Goal: Find specific page/section

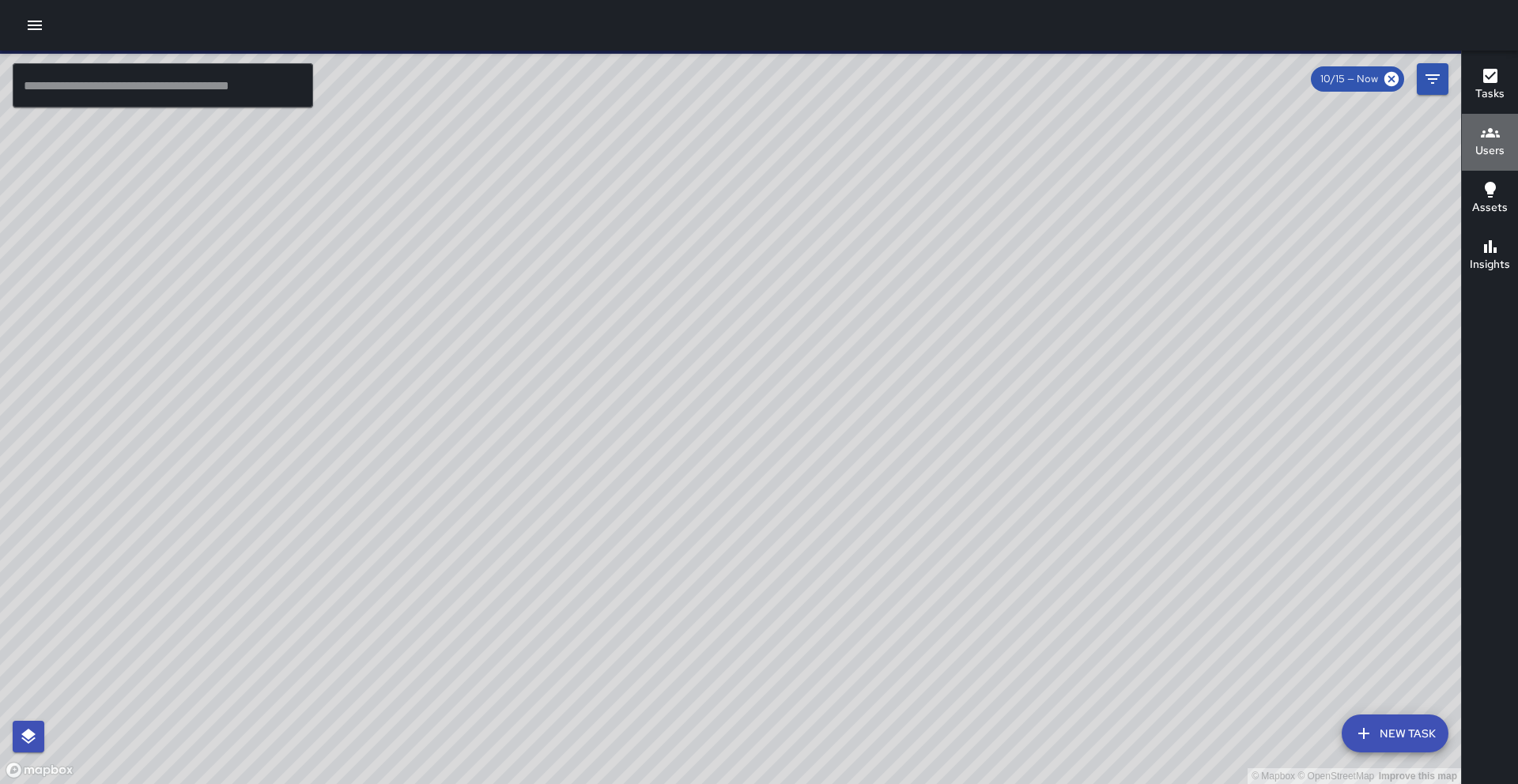
click at [1496, 147] on h6 "Users" at bounding box center [1490, 151] width 29 height 18
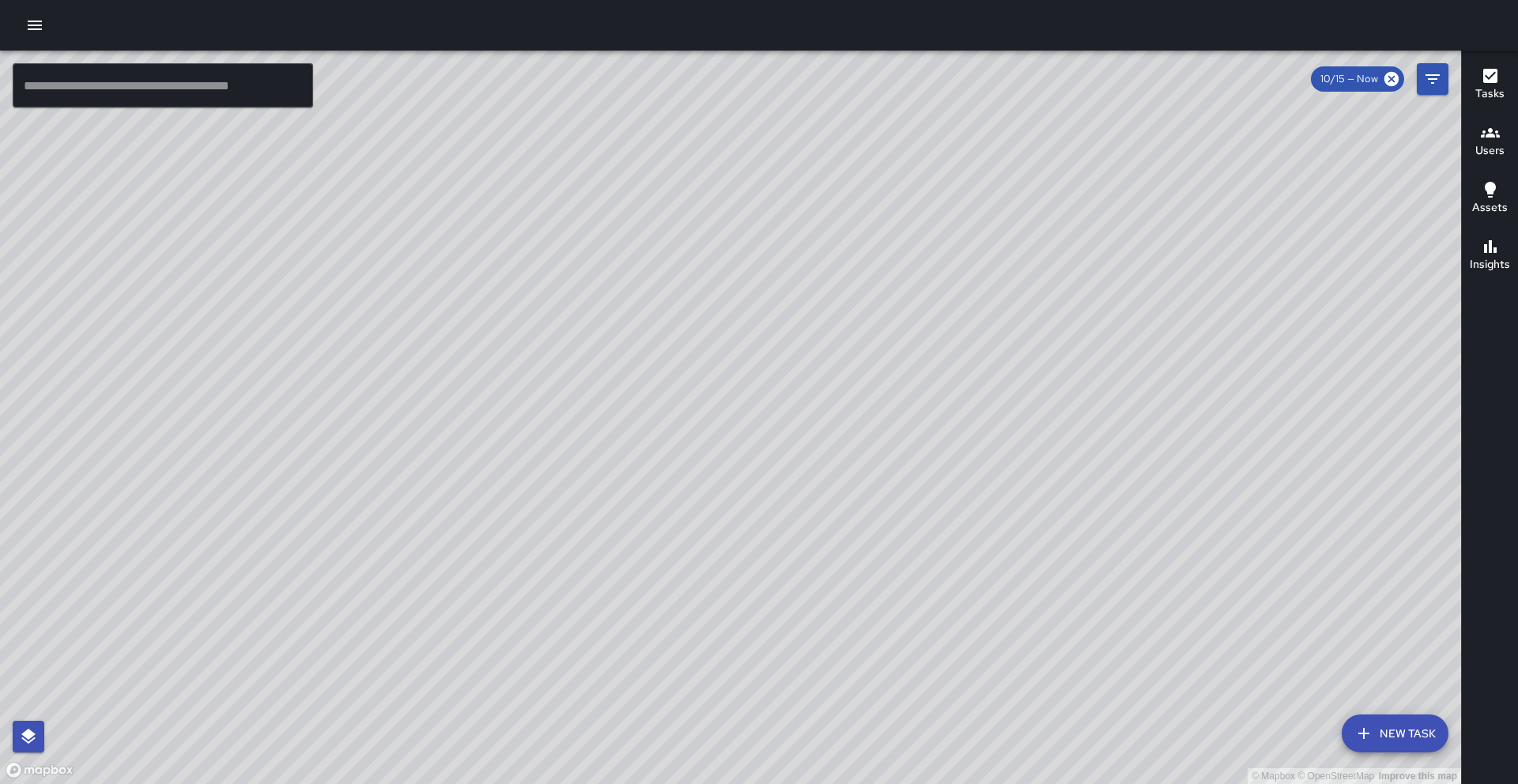
click at [1486, 138] on icon "button" at bounding box center [1490, 132] width 19 height 19
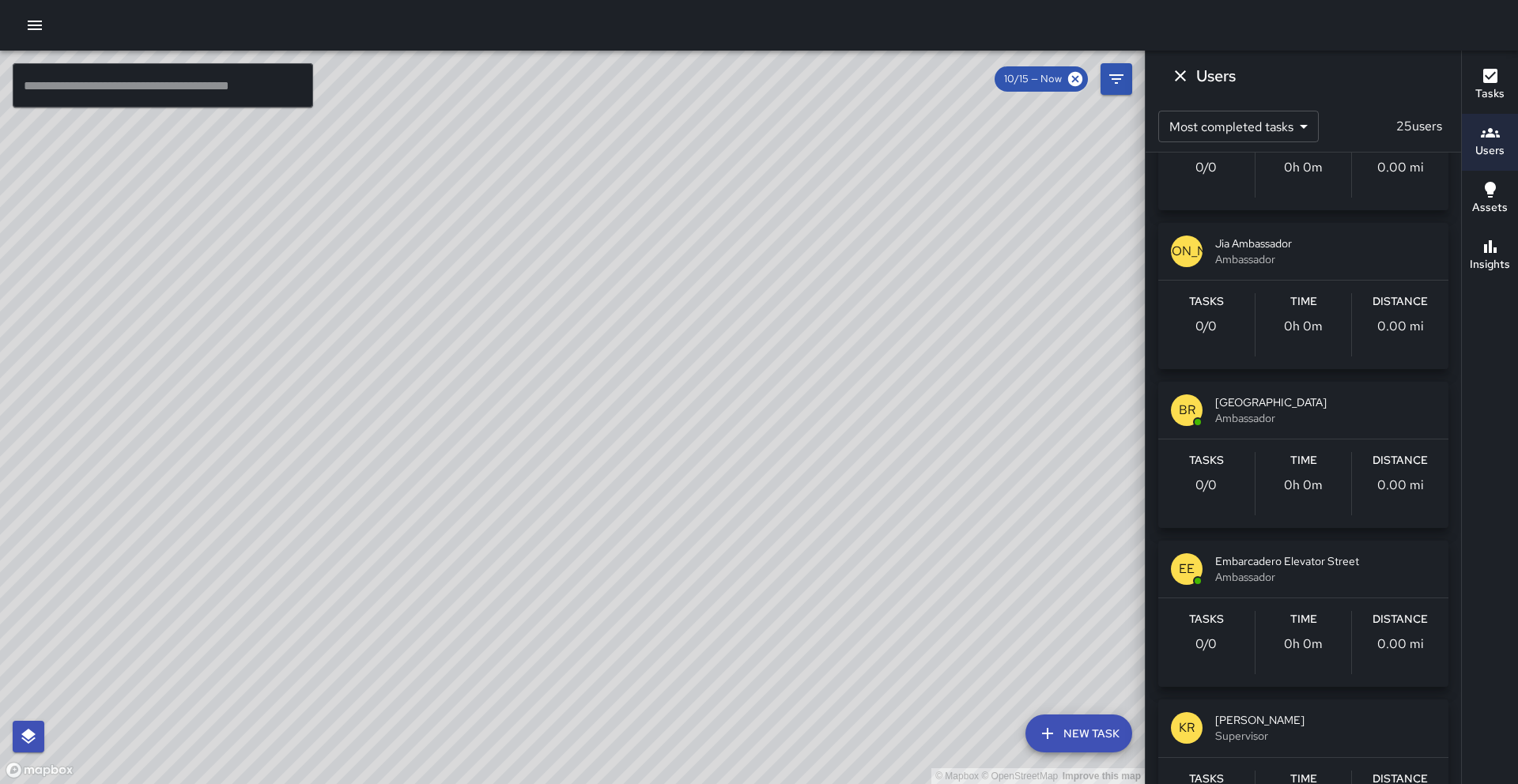
scroll to position [1851, 0]
